Goal: Information Seeking & Learning: Learn about a topic

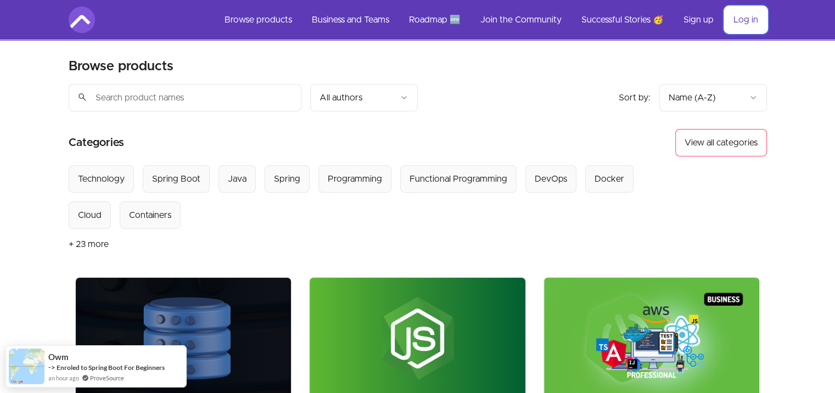
click at [753, 20] on link "Log in" at bounding box center [746, 20] width 42 height 26
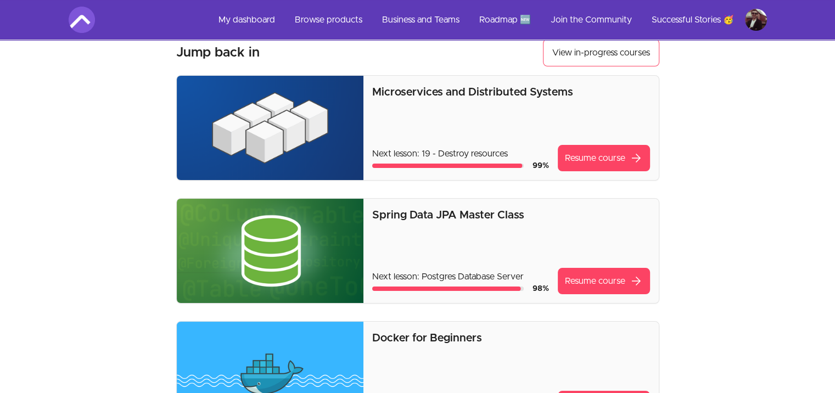
scroll to position [55, 0]
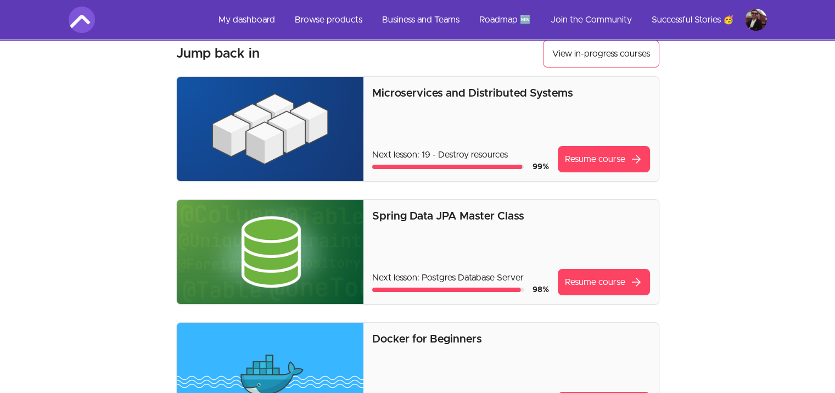
click at [293, 139] on img at bounding box center [270, 129] width 187 height 104
click at [577, 156] on link "Resume course arrow_forward" at bounding box center [604, 159] width 92 height 26
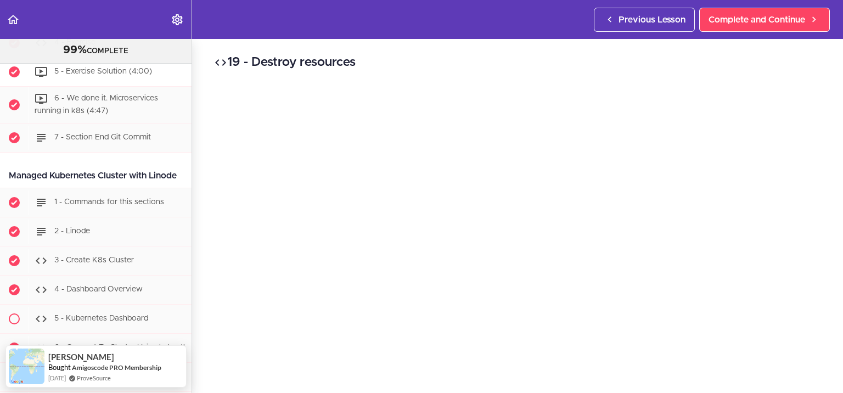
scroll to position [4573, 0]
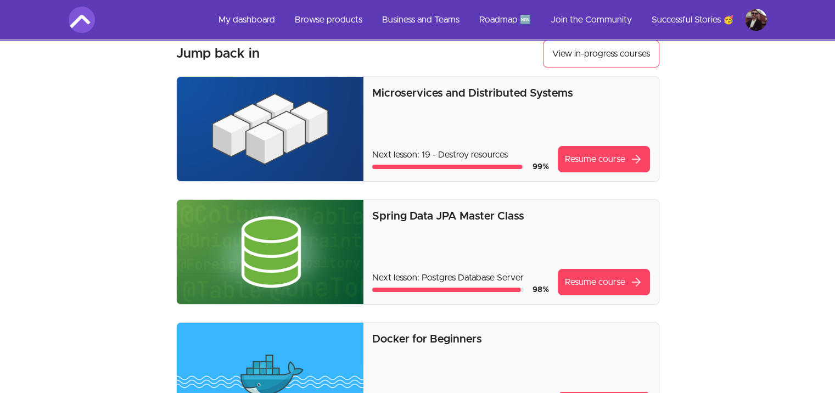
click at [237, 105] on img at bounding box center [270, 129] width 187 height 104
click at [423, 93] on p "Microservices and Distributed Systems" at bounding box center [510, 93] width 277 height 15
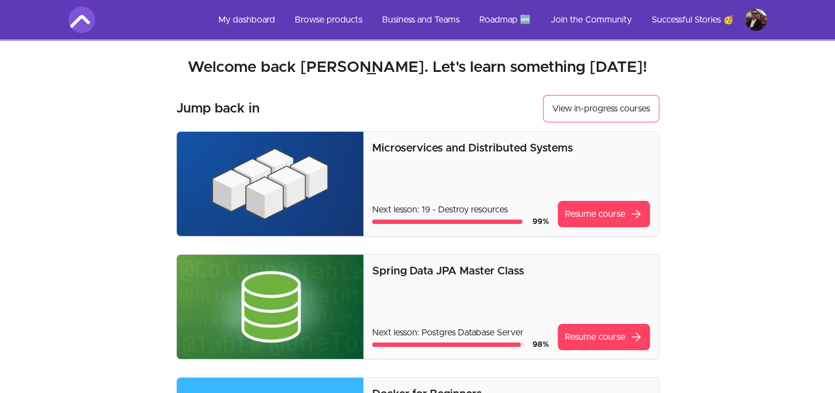
click at [265, 164] on img at bounding box center [270, 184] width 187 height 104
click at [412, 149] on p "Microservices and Distributed Systems" at bounding box center [510, 148] width 277 height 15
click at [288, 178] on img at bounding box center [270, 184] width 187 height 104
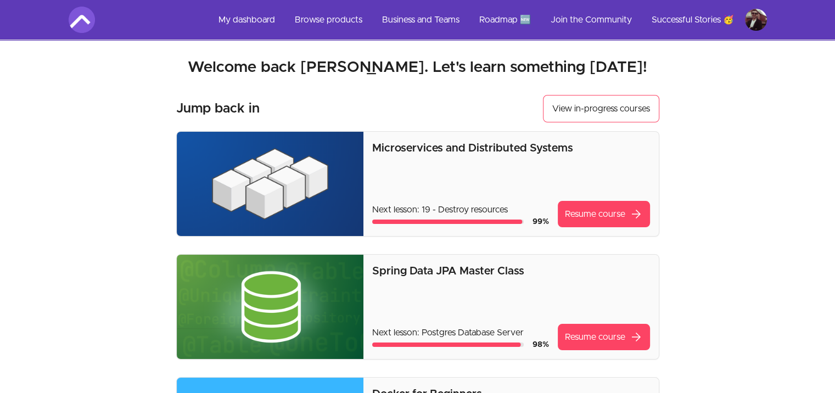
click at [288, 178] on img at bounding box center [270, 184] width 187 height 104
click at [518, 171] on div "Microservices and Distributed Systems Next lesson: 19 - Destroy resources 99 % …" at bounding box center [510, 184] width 277 height 87
click at [567, 213] on link "Resume course arrow_forward" at bounding box center [604, 214] width 92 height 26
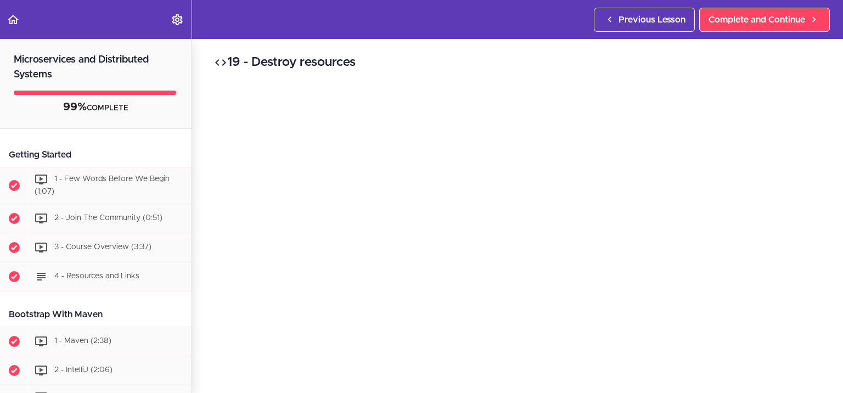
click at [70, 71] on h2 "Microservices and Distributed Systems" at bounding box center [96, 60] width 192 height 43
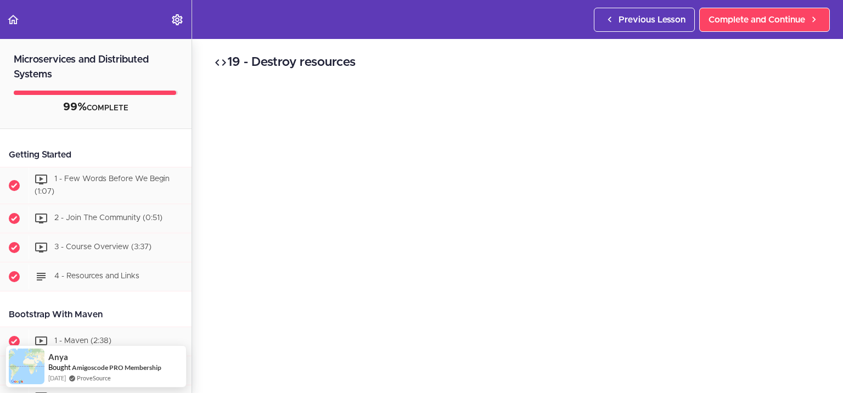
click at [48, 66] on h2 "Microservices and Distributed Systems" at bounding box center [96, 60] width 192 height 43
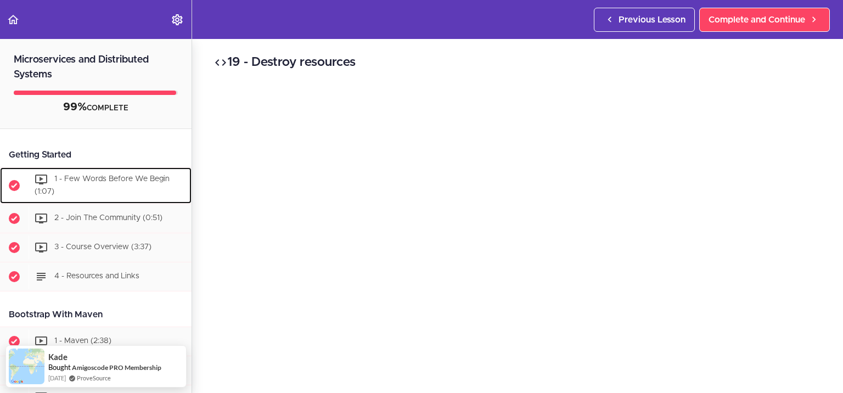
click at [97, 182] on span "1 - Few Words Before We Begin (1:07)" at bounding box center [102, 185] width 135 height 20
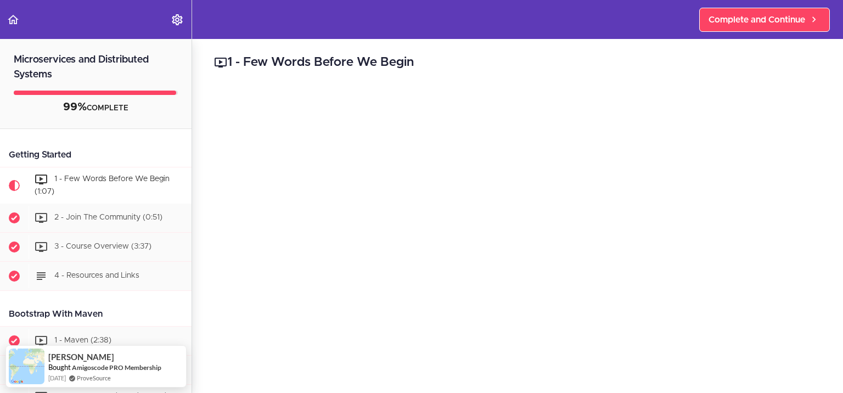
scroll to position [55, 0]
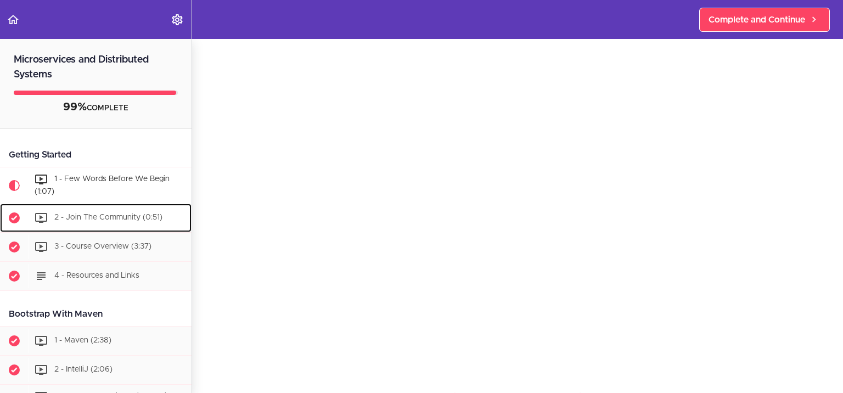
click at [42, 219] on icon at bounding box center [41, 217] width 13 height 13
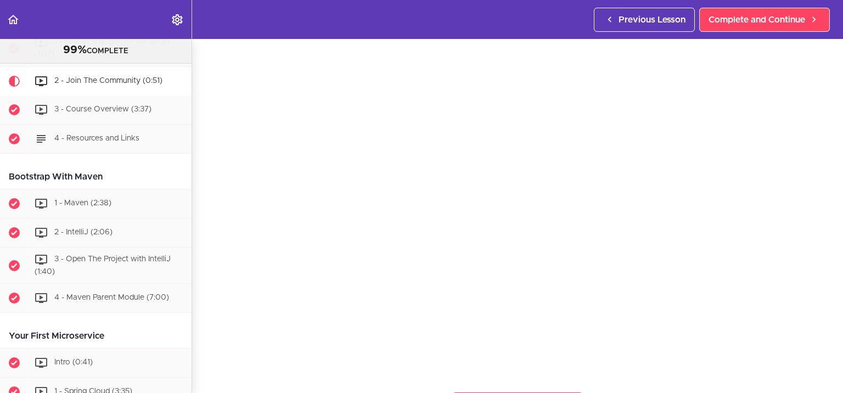
scroll to position [494, 0]
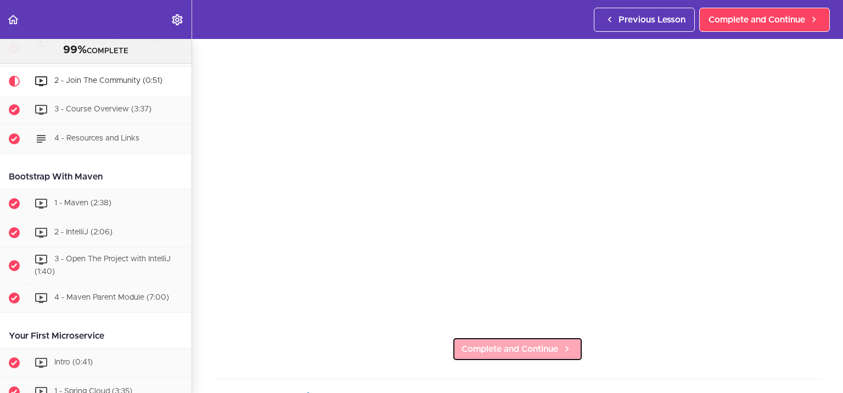
click at [516, 349] on span "Complete and Continue" at bounding box center [510, 349] width 97 height 13
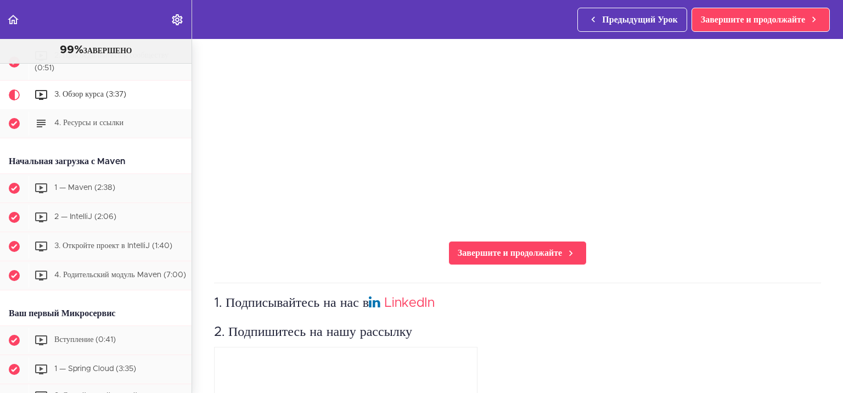
scroll to position [189, 0]
